Goal: Learn about a topic

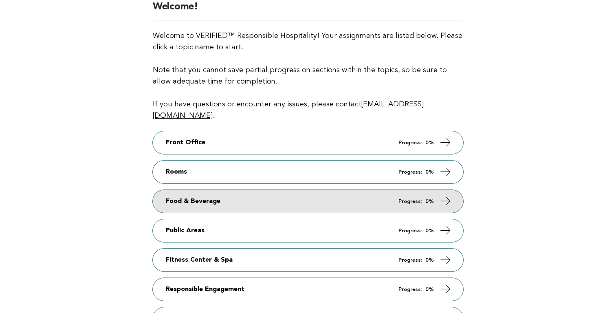
scroll to position [85, 0]
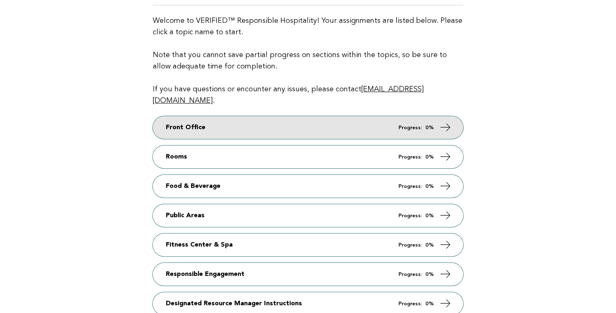
click at [226, 116] on link "Front Office Progress: 0%" at bounding box center [308, 127] width 310 height 23
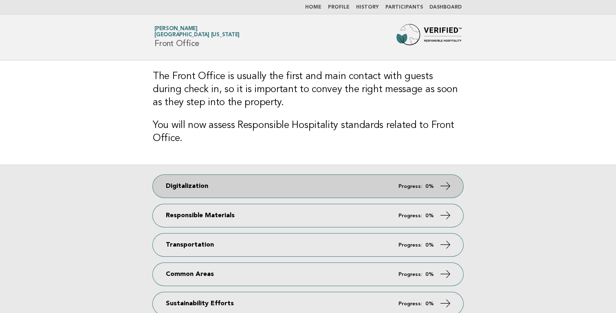
click at [269, 184] on link "Digitalization Progress: 0%" at bounding box center [308, 186] width 310 height 23
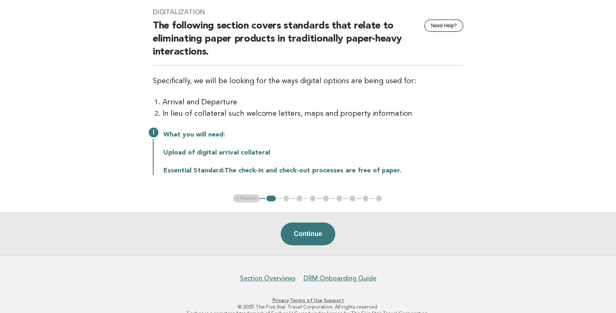
scroll to position [69, 0]
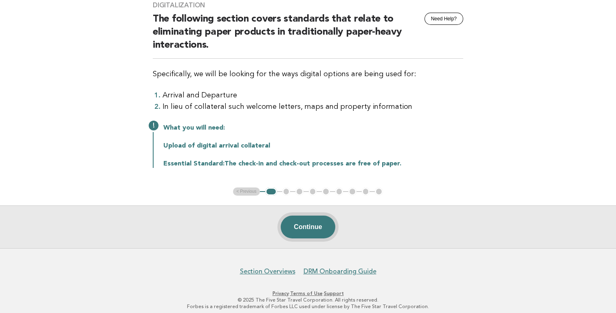
click at [305, 229] on button "Continue" at bounding box center [308, 226] width 54 height 23
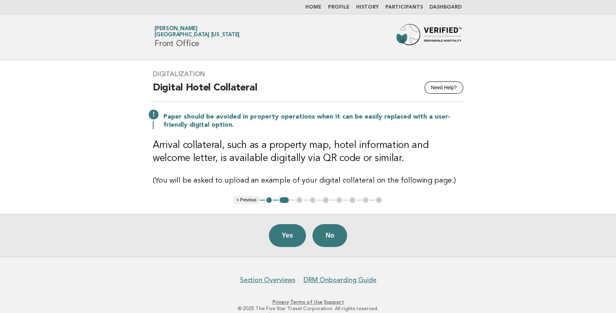
scroll to position [15, 0]
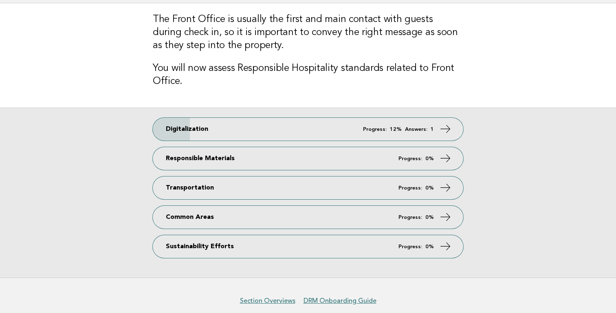
scroll to position [93, 0]
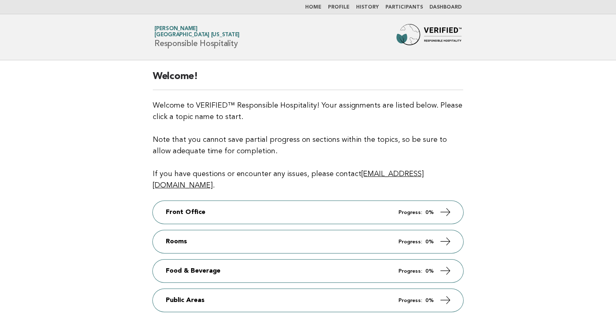
scroll to position [85, 0]
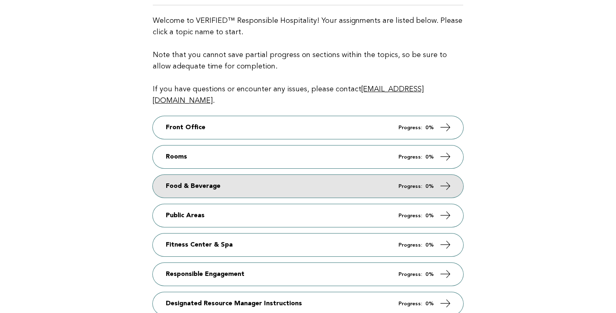
click at [267, 178] on link "Food & Beverage Progress: 0%" at bounding box center [308, 186] width 310 height 23
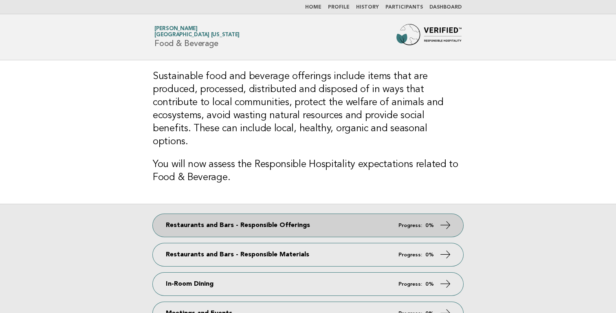
click at [259, 215] on link "Restaurants and Bars - Responsible Offerings Progress: 0%" at bounding box center [308, 225] width 310 height 23
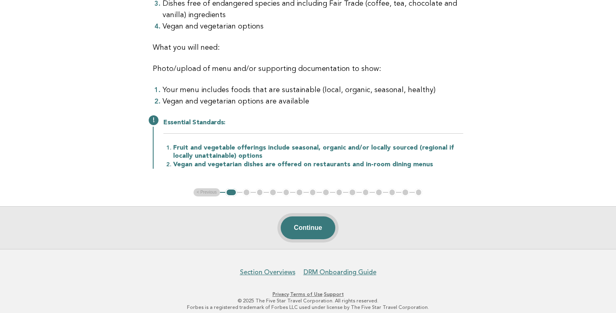
click at [312, 225] on button "Continue" at bounding box center [308, 227] width 54 height 23
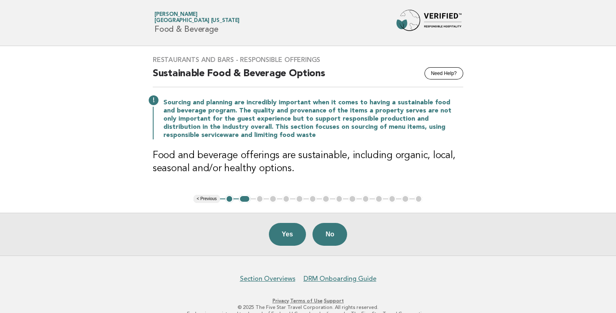
scroll to position [29, 0]
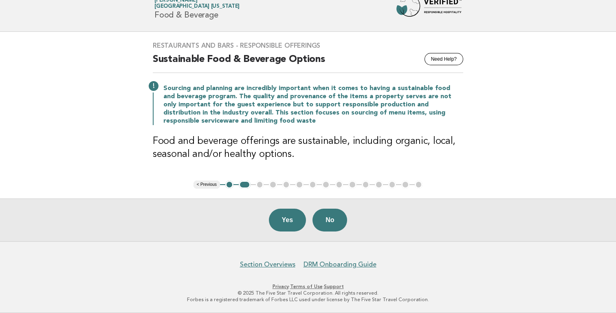
click at [313, 185] on ul "< Previous 1 2 3 4 5 6 7 8 9 10 11 12 13 14 15" at bounding box center [307, 184] width 229 height 8
click at [313, 186] on ul "< Previous 1 2 3 4 5 6 7 8 9 10 11 12 13 14 15" at bounding box center [307, 184] width 229 height 8
click at [258, 184] on ul "< Previous 1 2 3 4 5 6 7 8 9 10 11 12 13 14 15" at bounding box center [307, 184] width 229 height 8
